Goal: Information Seeking & Learning: Learn about a topic

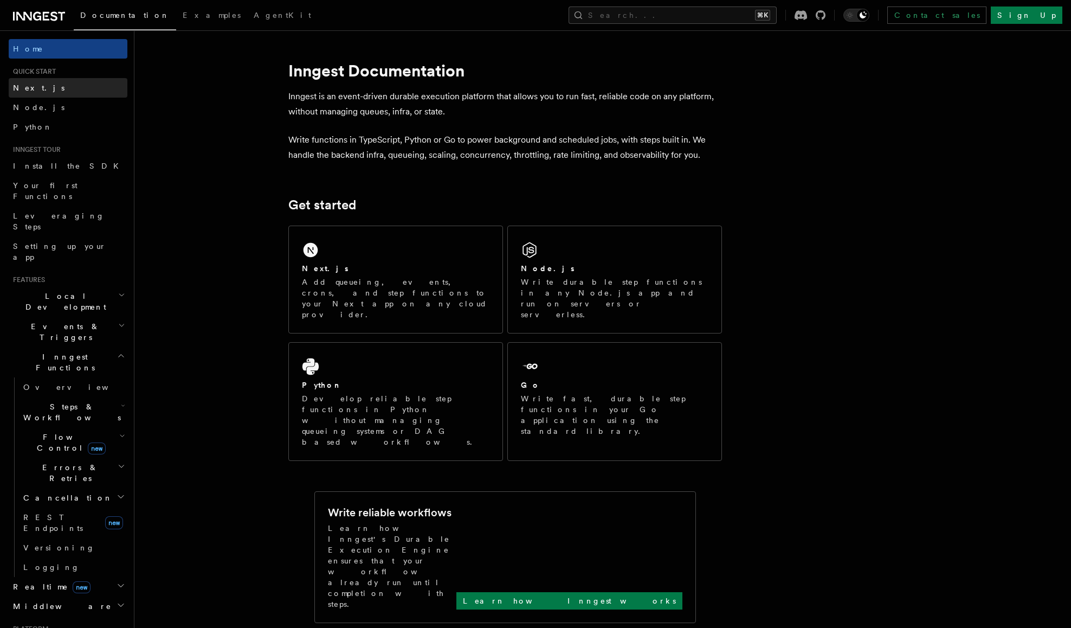
click at [65, 86] on link "Next.js" at bounding box center [68, 88] width 119 height 20
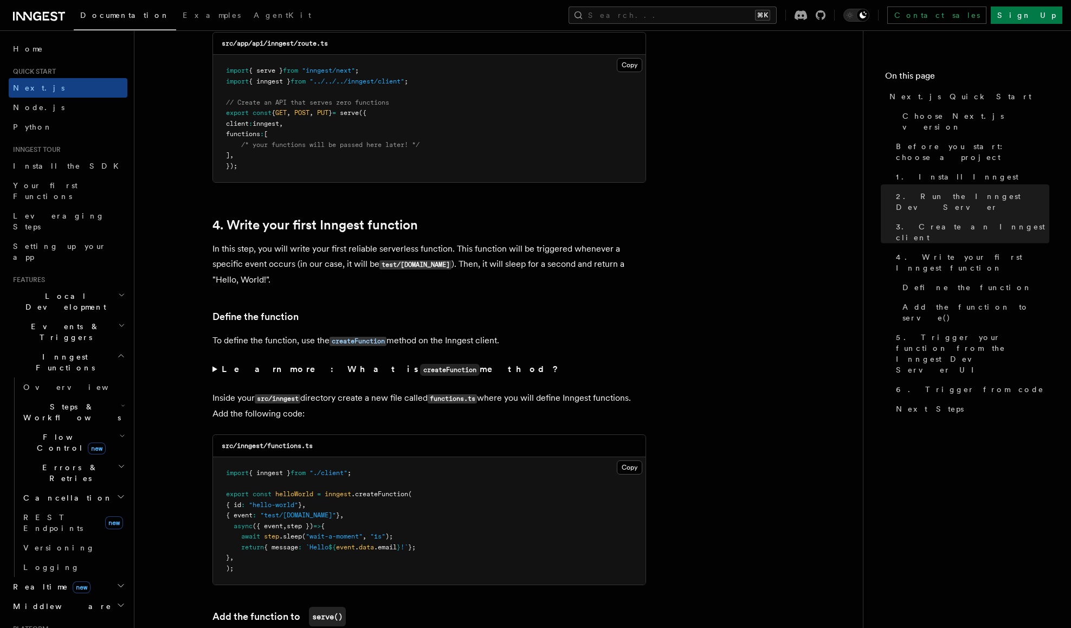
scroll to position [1558, 0]
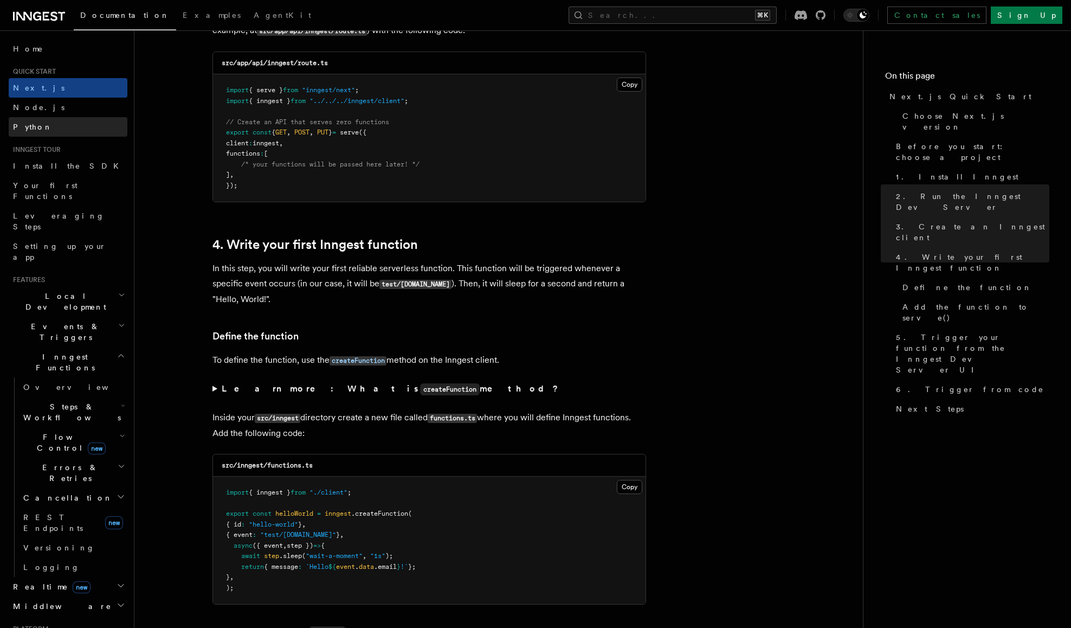
click at [75, 123] on link "Python" at bounding box center [68, 127] width 119 height 20
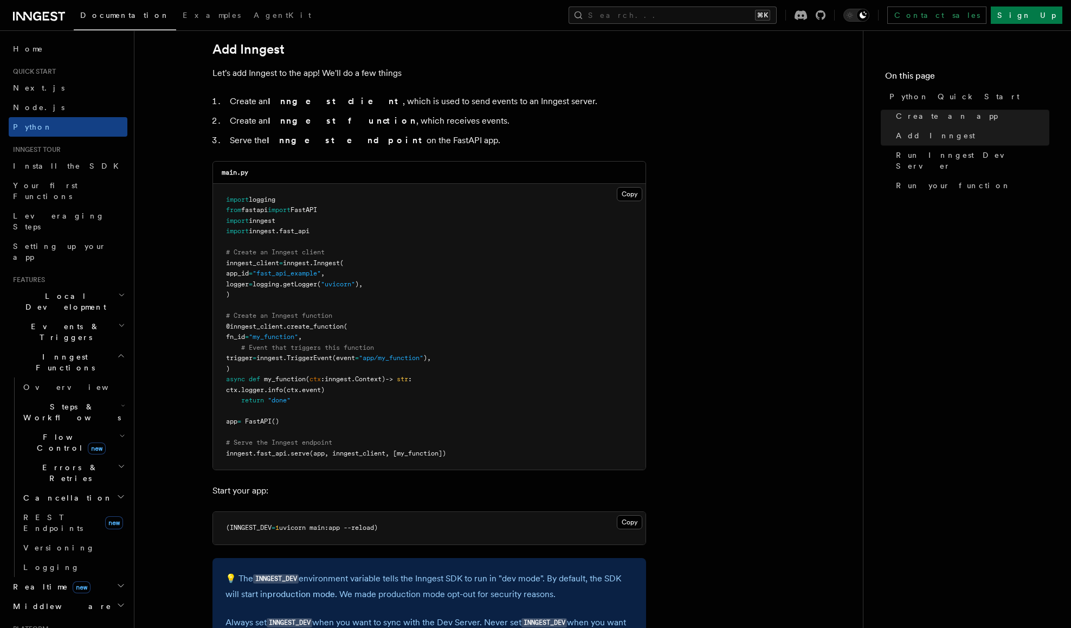
scroll to position [840, 0]
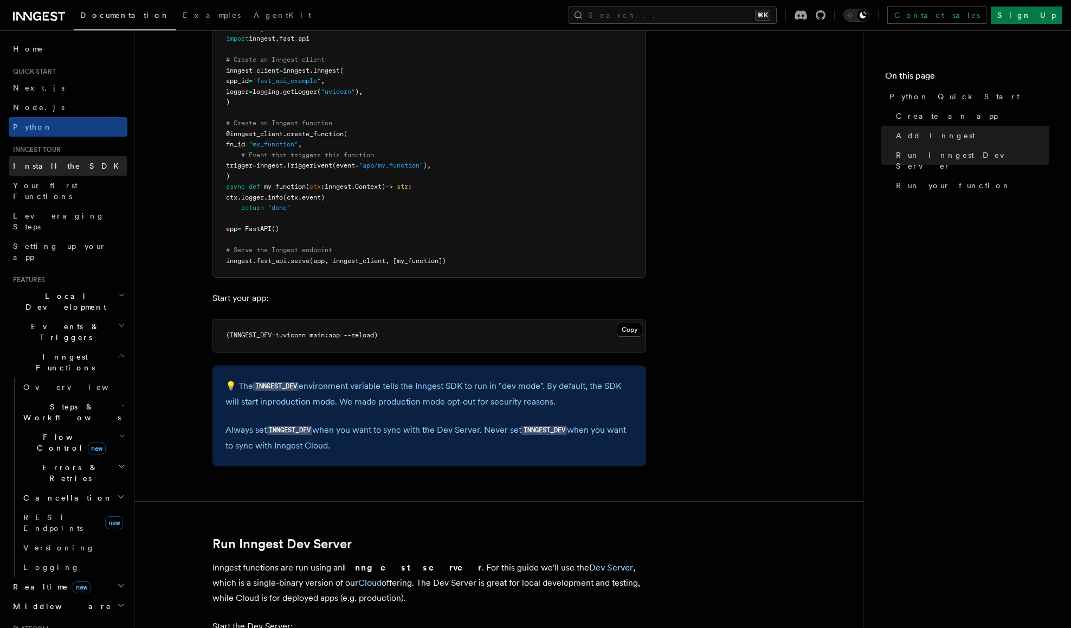
click at [79, 160] on link "Install the SDK" at bounding box center [68, 166] width 119 height 20
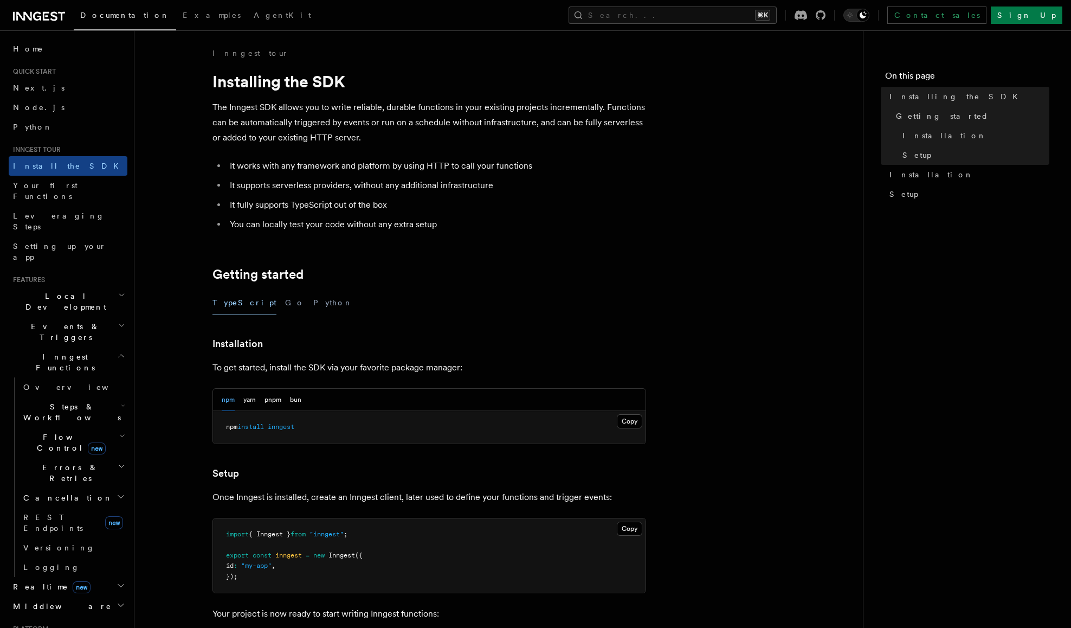
click at [301, 314] on div "TypeScript Go Python" at bounding box center [430, 303] width 434 height 24
click at [313, 300] on button "Python" at bounding box center [333, 303] width 40 height 24
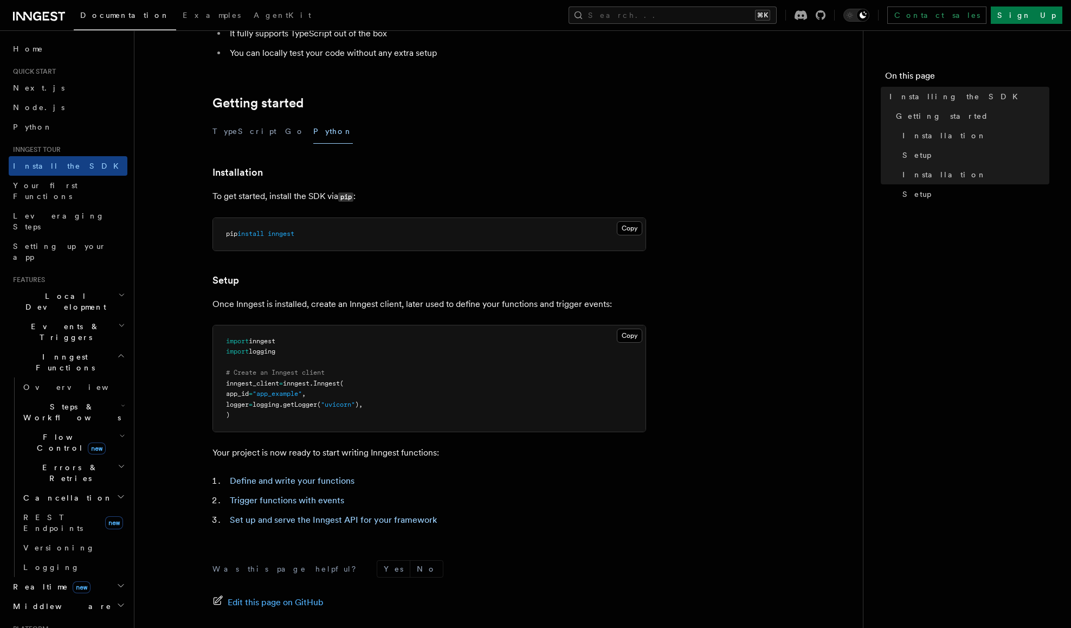
scroll to position [236, 0]
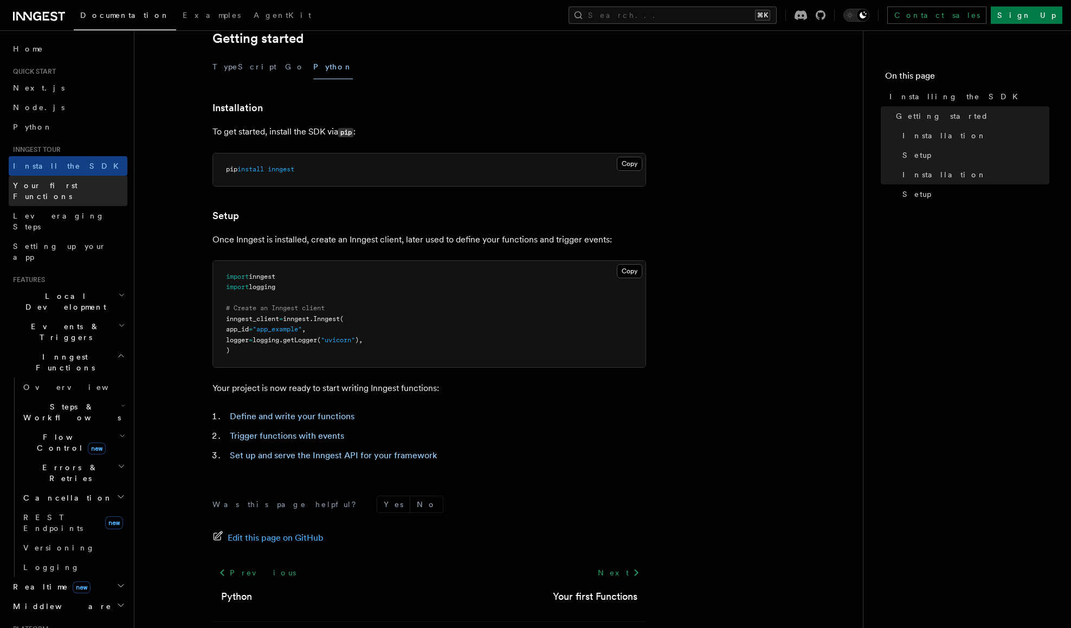
click at [100, 190] on link "Your first Functions" at bounding box center [68, 191] width 119 height 30
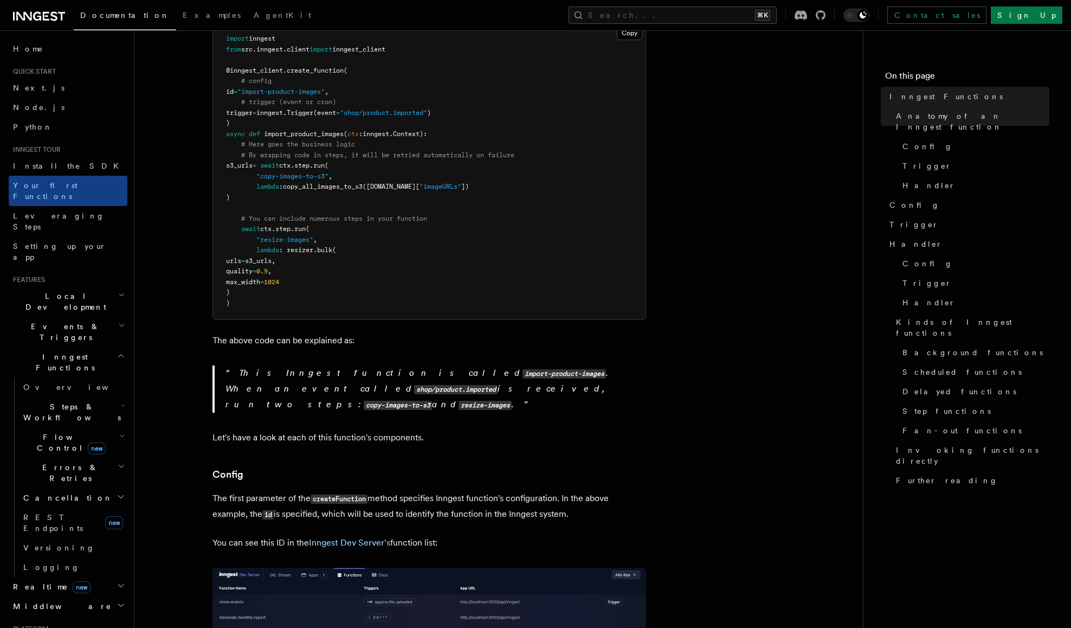
scroll to position [397, 0]
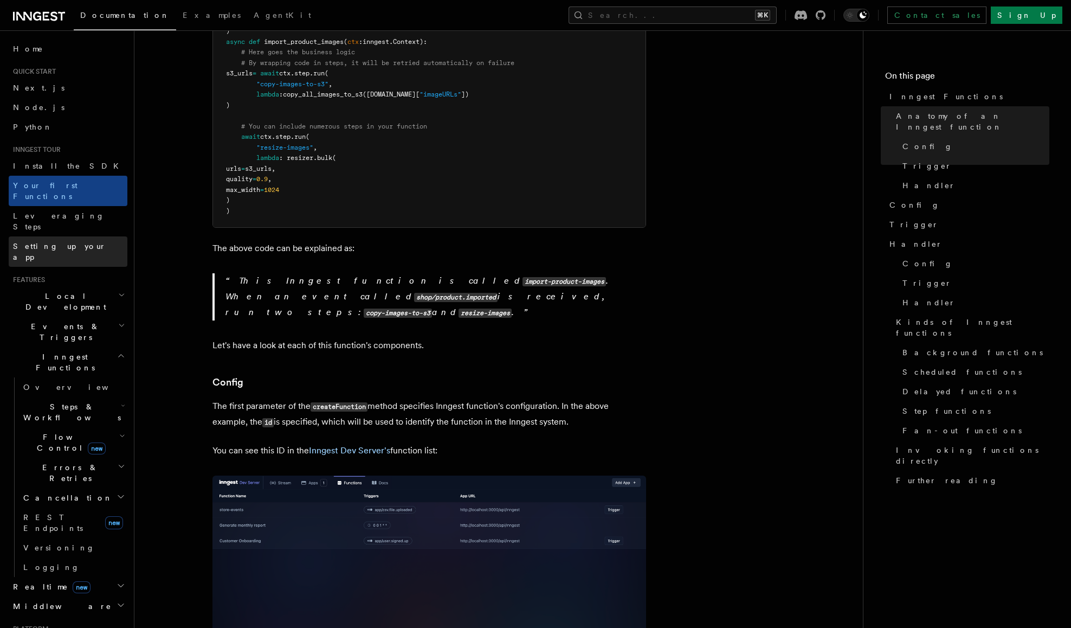
click at [82, 236] on link "Setting up your app" at bounding box center [68, 251] width 119 height 30
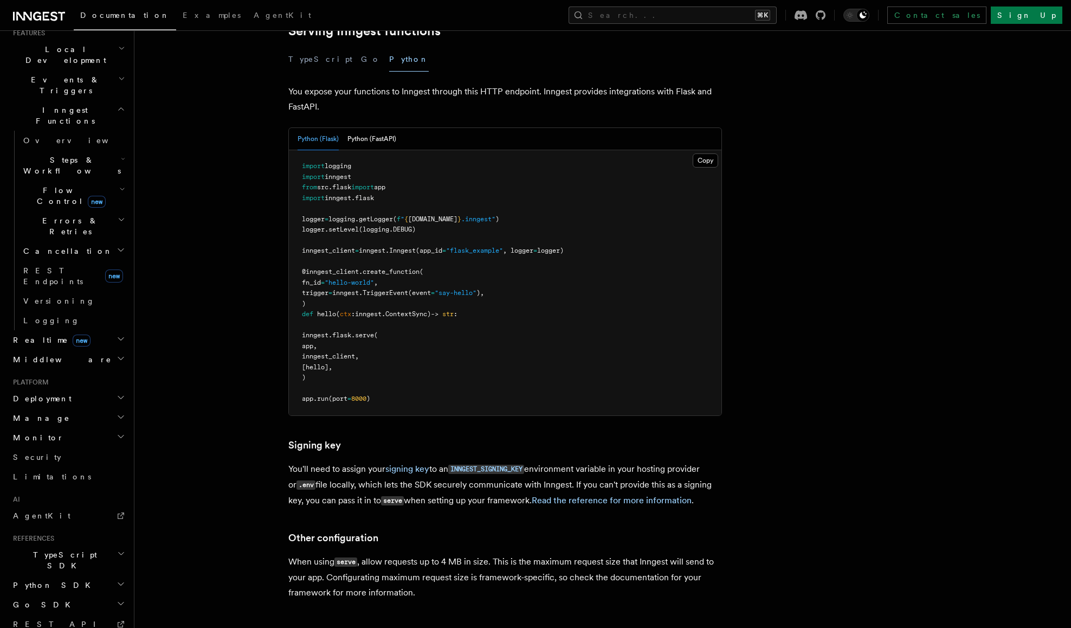
scroll to position [261, 0]
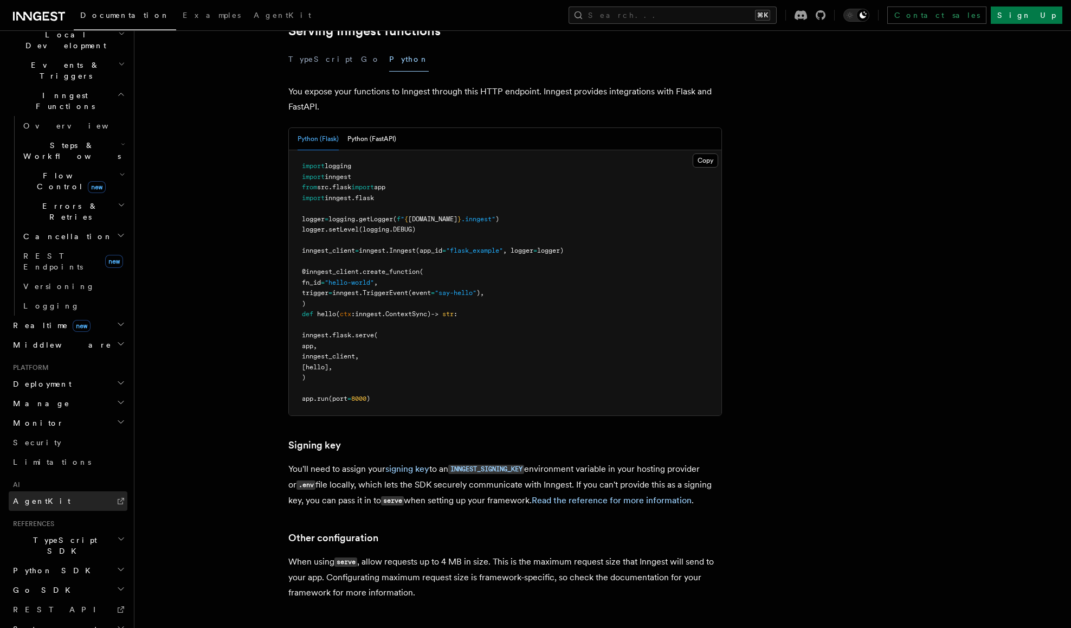
click at [82, 491] on link "AgentKit" at bounding box center [68, 501] width 119 height 20
